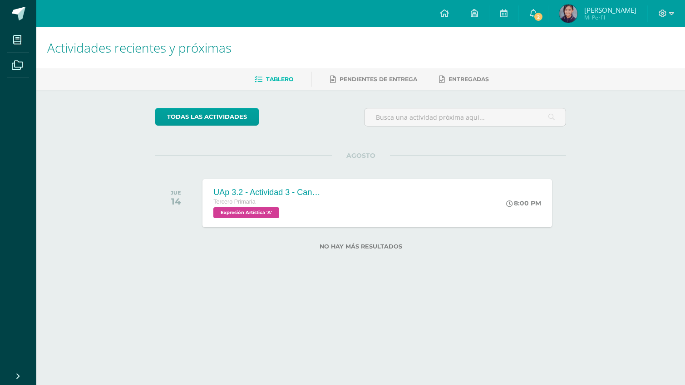
click at [384, 12] on div "Configuración Cerrar sesión [PERSON_NAME] Mi Perfil 2 2 Avisos 7 avisos sin lee…" at bounding box center [360, 13] width 649 height 27
click at [389, 28] on h1 "Actividades recientes y próximas" at bounding box center [360, 47] width 627 height 41
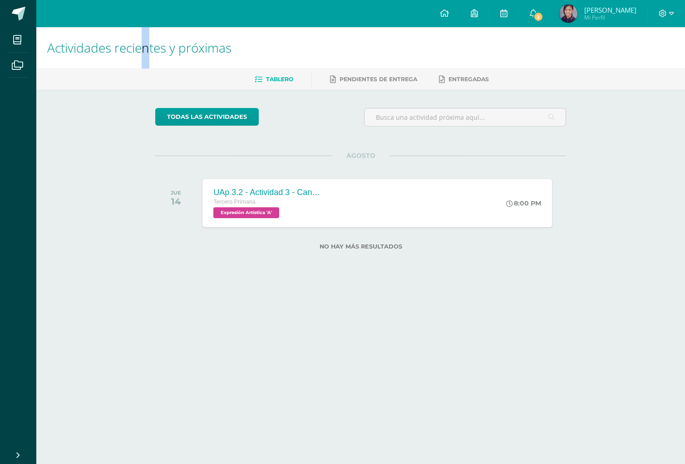
drag, startPoint x: 145, startPoint y: 36, endPoint x: 149, endPoint y: 34, distance: 5.1
click at [149, 34] on h1 "Actividades recientes y próximas" at bounding box center [360, 47] width 627 height 41
click at [148, 34] on h1 "Actividades recientes y próximas" at bounding box center [360, 47] width 627 height 41
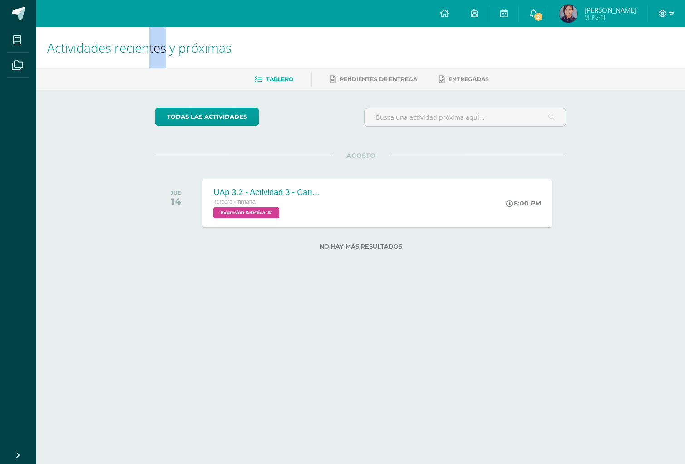
click at [147, 34] on h1 "Actividades recientes y próximas" at bounding box center [360, 47] width 627 height 41
click at [543, 15] on span "2" at bounding box center [538, 17] width 10 height 10
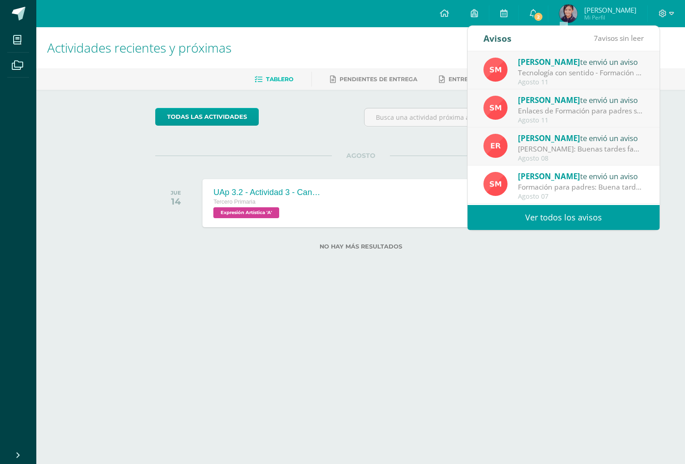
click at [581, 152] on div "[PERSON_NAME]: Buenas tardes familias Maristas: Reciban un cordial saludo desea…" at bounding box center [581, 149] width 126 height 10
click at [614, 146] on div "[PERSON_NAME]: Buenas tardes familias Maristas: Reciban un cordial saludo desea…" at bounding box center [581, 149] width 126 height 10
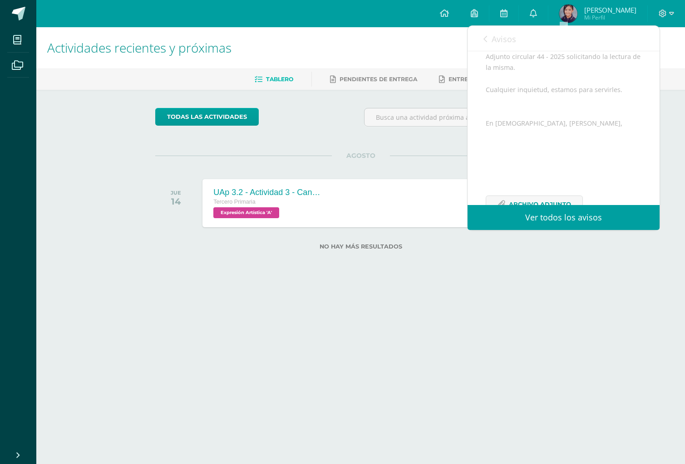
scroll to position [166, 0]
click at [555, 177] on span "Archivo Adjunto" at bounding box center [540, 175] width 62 height 17
click at [492, 43] on span "Avisos" at bounding box center [504, 39] width 25 height 11
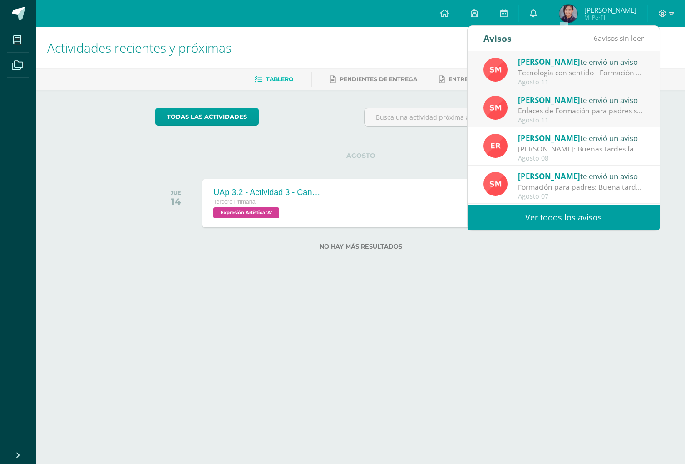
click at [574, 108] on div "Enlaces de Formación para padres sobre seguridad en el Uso del Ipad: Buena tard…" at bounding box center [581, 111] width 126 height 10
click at [572, 110] on div "Enlaces de Formación para padres sobre seguridad en el Uso del Ipad: Buena tard…" at bounding box center [581, 111] width 126 height 10
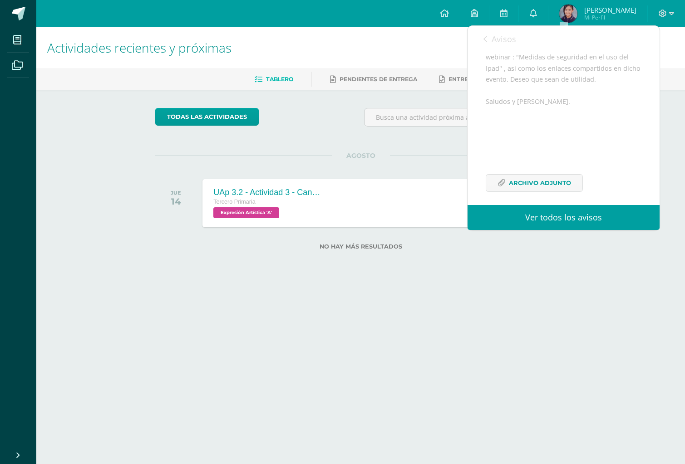
scroll to position [155, 0]
click at [556, 175] on span "Archivo Adjunto" at bounding box center [540, 176] width 62 height 17
click at [490, 39] on link "Avisos" at bounding box center [499, 39] width 33 height 26
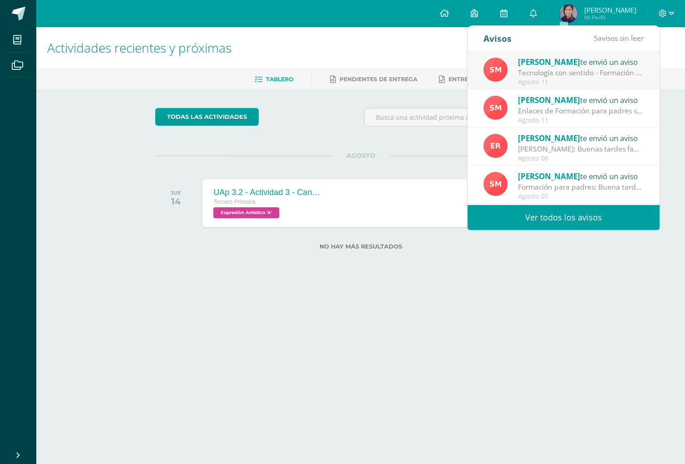
click at [594, 76] on div "Tecnología con sentido - Formación para padres: Buena tarde estimadas familias.…" at bounding box center [581, 73] width 126 height 10
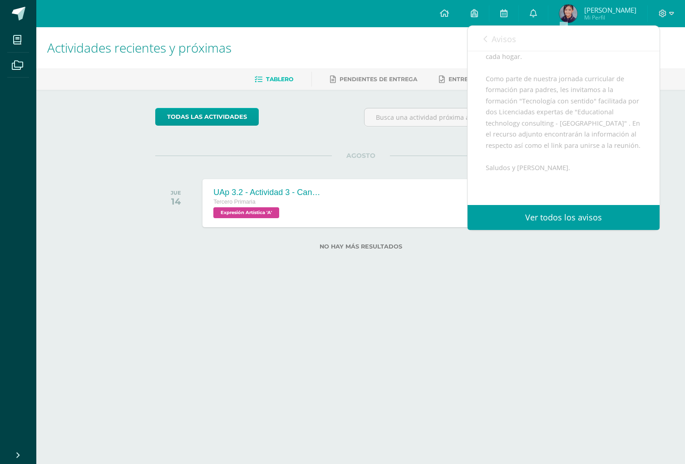
scroll to position [199, 0]
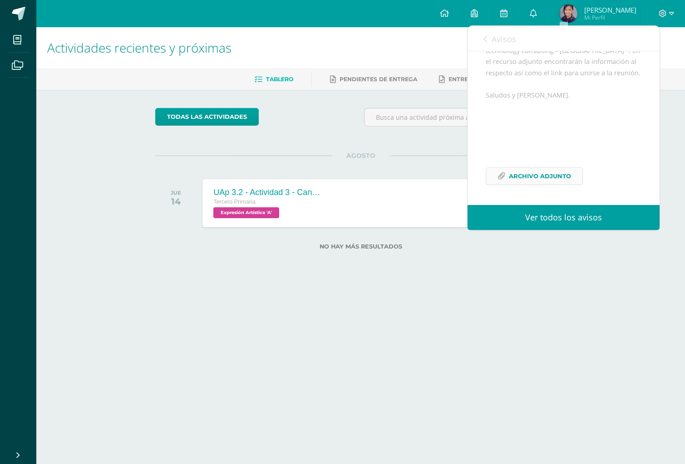
click at [554, 177] on span "Archivo Adjunto" at bounding box center [540, 176] width 62 height 17
click at [359, 206] on div "UAp 3.2 - Actividad 3 - Canción "Lorito de Verapaz" completa/Pintura de Picasso…" at bounding box center [377, 203] width 353 height 49
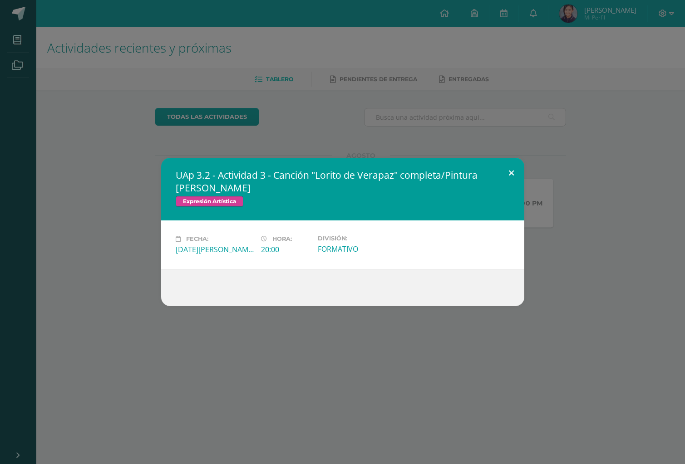
click at [510, 171] on button at bounding box center [511, 173] width 26 height 31
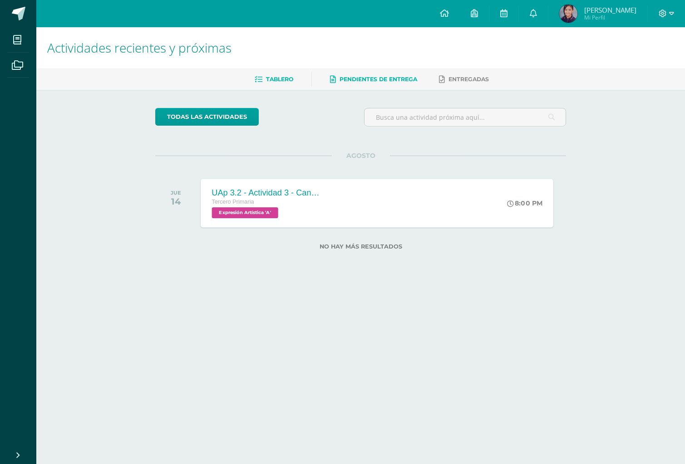
click at [398, 79] on span "Pendientes de entrega" at bounding box center [378, 79] width 78 height 7
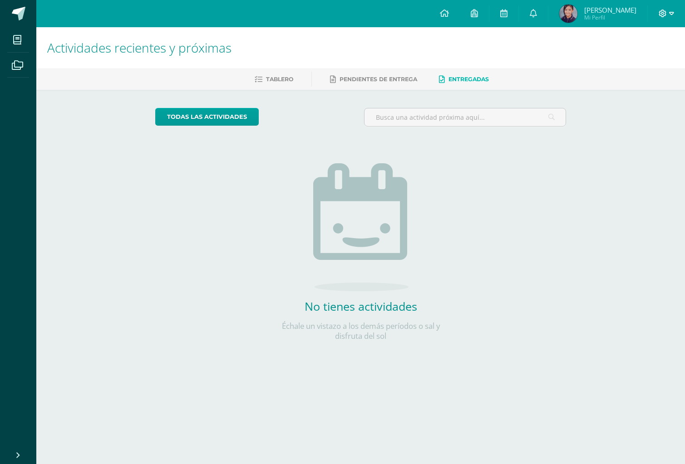
click at [664, 17] on span at bounding box center [666, 14] width 15 height 10
click at [619, 17] on span "Mi Perfil" at bounding box center [610, 18] width 52 height 8
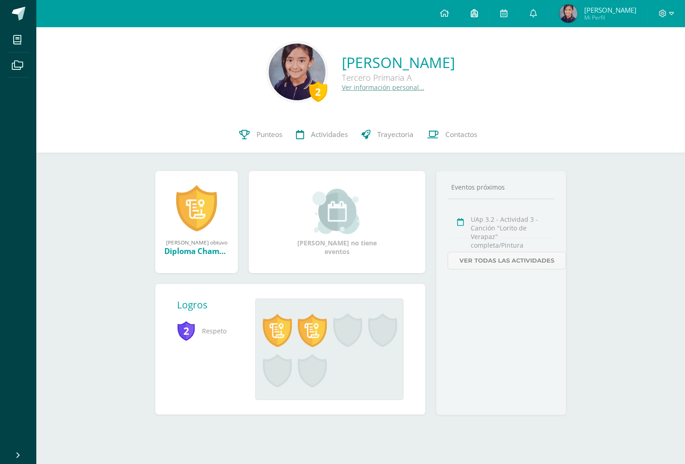
click at [478, 14] on icon at bounding box center [474, 13] width 7 height 8
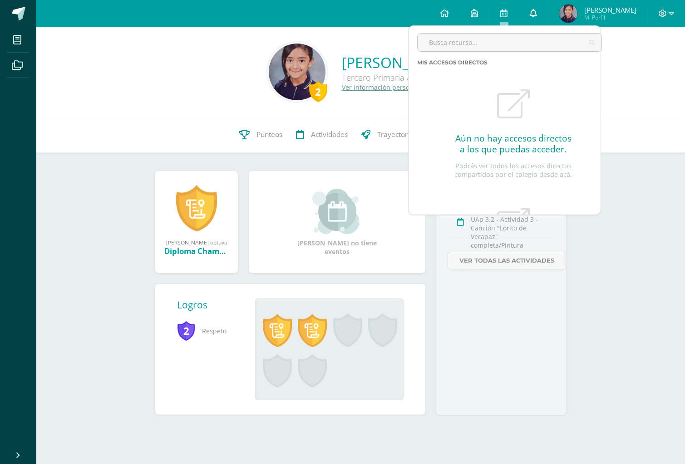
click at [537, 9] on icon at bounding box center [533, 13] width 7 height 8
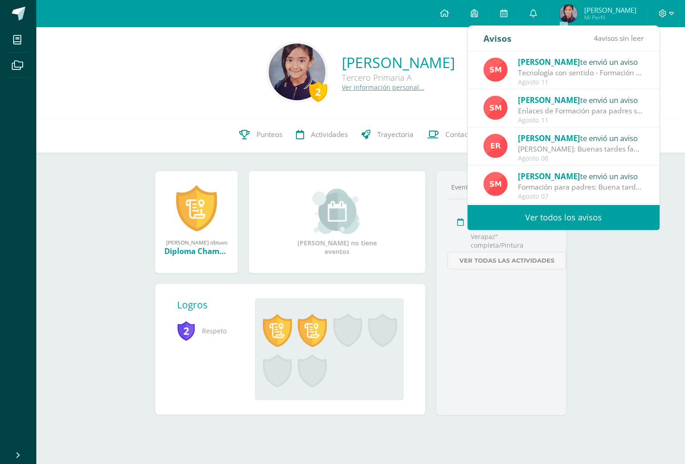
click at [619, 10] on span "[PERSON_NAME]" at bounding box center [610, 9] width 52 height 9
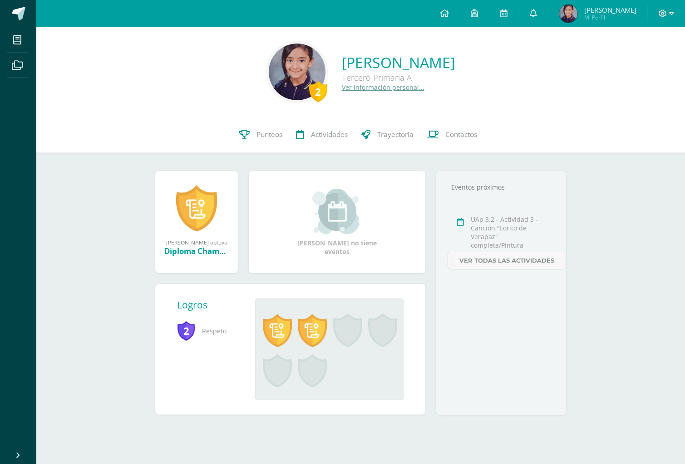
click at [630, 13] on span "[PERSON_NAME]" at bounding box center [610, 9] width 52 height 9
click at [577, 10] on img at bounding box center [568, 14] width 18 height 18
click at [645, 179] on div "2 Natalia Paz Arévalo Tercero Primaria A Ver información personal... 2 Natalia …" at bounding box center [360, 235] width 649 height 417
